Goal: Task Accomplishment & Management: Use online tool/utility

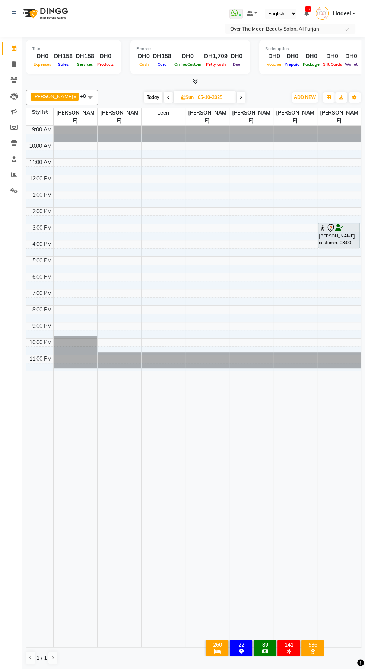
click at [144, 98] on span "Today" at bounding box center [153, 98] width 19 height 12
type input "02-10-2025"
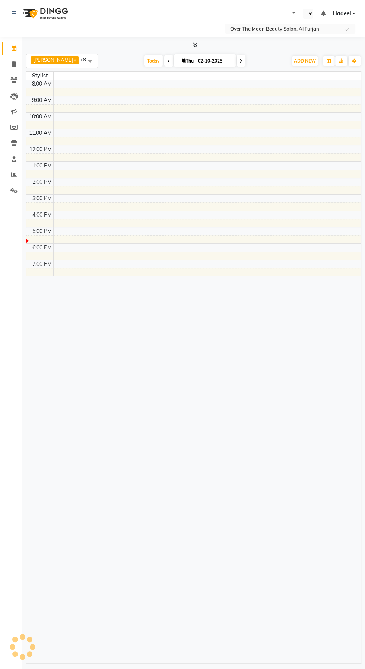
select select "en"
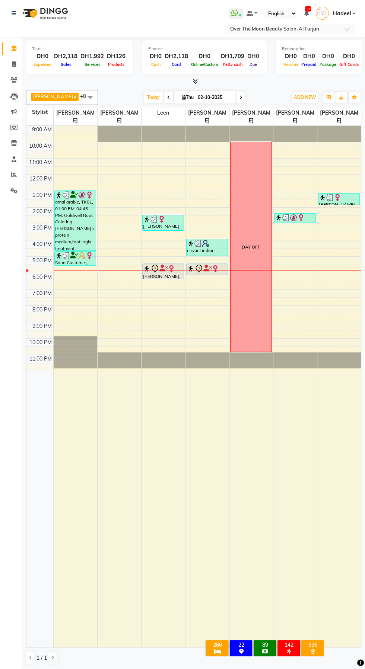
click at [66, 214] on div "amal arabic, TK01, 01:00 PM-04:45 PM, Goldwell Root Coloring ,[PERSON_NAME] k p…" at bounding box center [75, 221] width 41 height 60
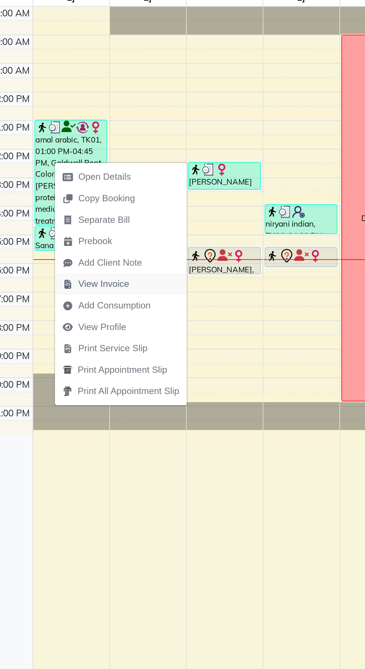
click at [90, 286] on span "View Invoice" at bounding box center [93, 285] width 29 height 8
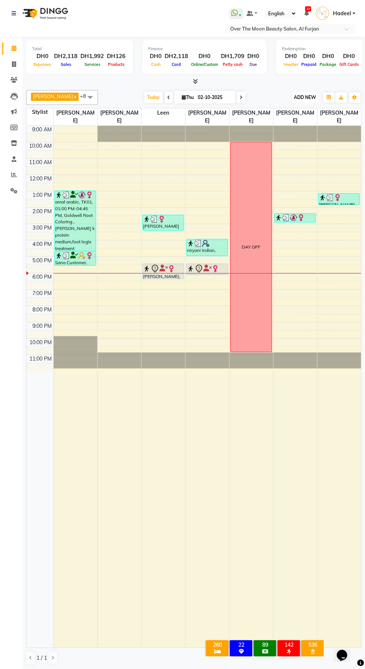
click at [305, 95] on span "ADD NEW" at bounding box center [305, 98] width 22 height 6
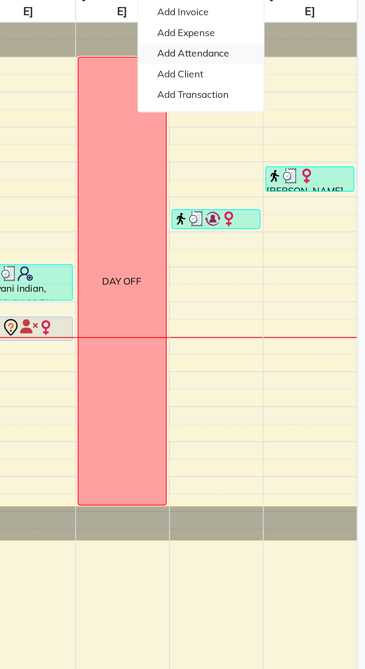
click at [281, 143] on link "Add Attendance" at bounding box center [287, 140] width 59 height 10
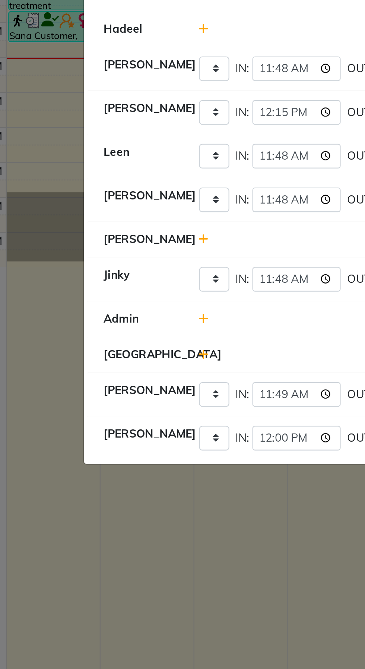
click at [150, 532] on ngb-modal-window "Attendance × Select Date 02-10-2025 Hadeel Bianca Present Absent Late Half Day …" at bounding box center [182, 334] width 365 height 669
